Goal: Navigation & Orientation: Understand site structure

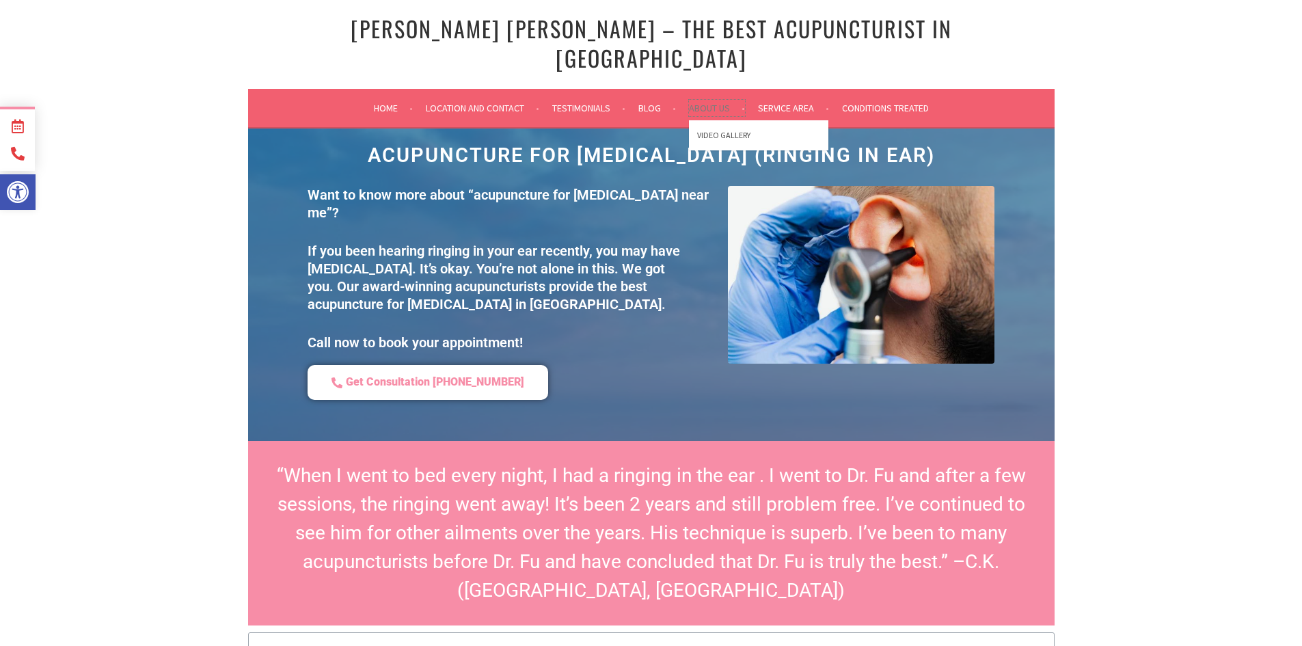
click at [706, 100] on link "About Us" at bounding box center [717, 108] width 56 height 16
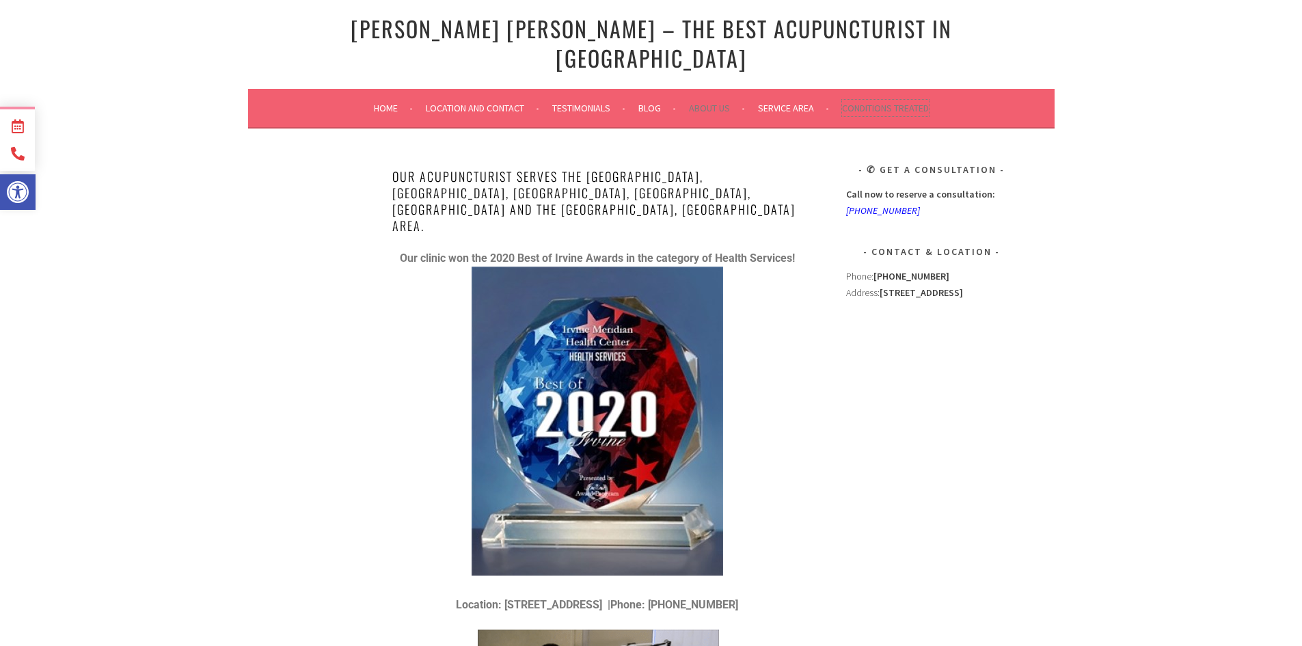
click at [903, 100] on link "Conditions Treated" at bounding box center [885, 108] width 87 height 16
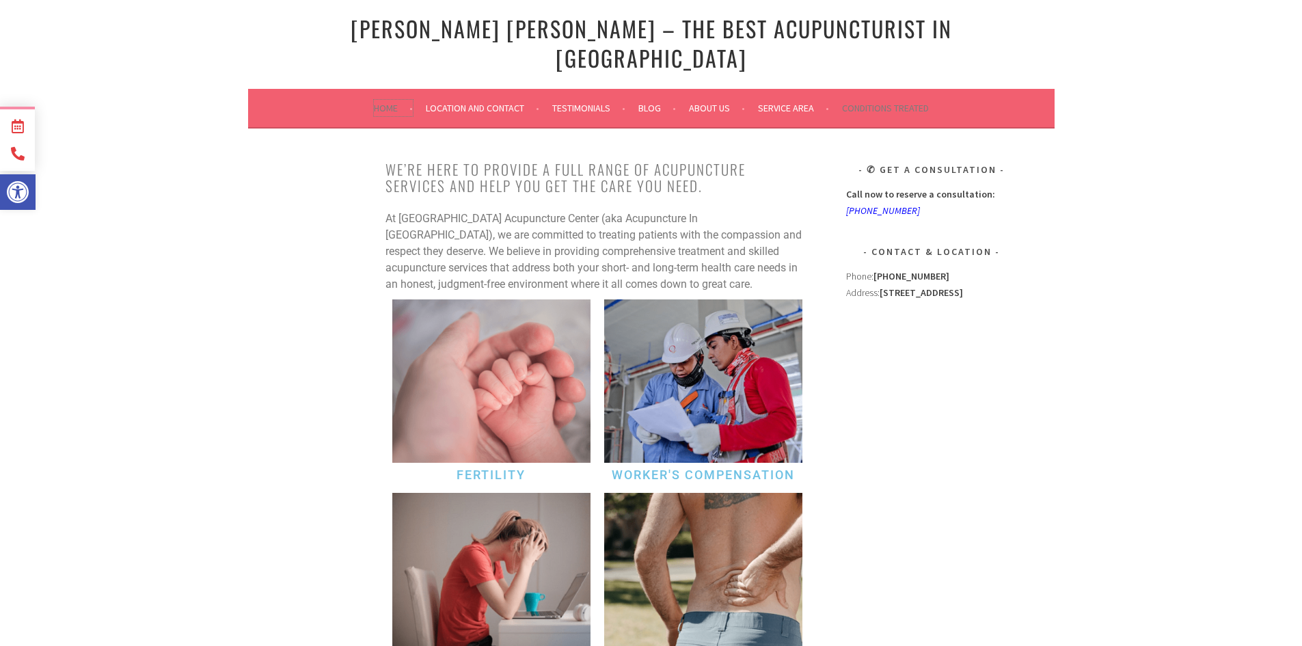
click at [389, 100] on link "Home" at bounding box center [393, 108] width 39 height 16
